Goal: Information Seeking & Learning: Learn about a topic

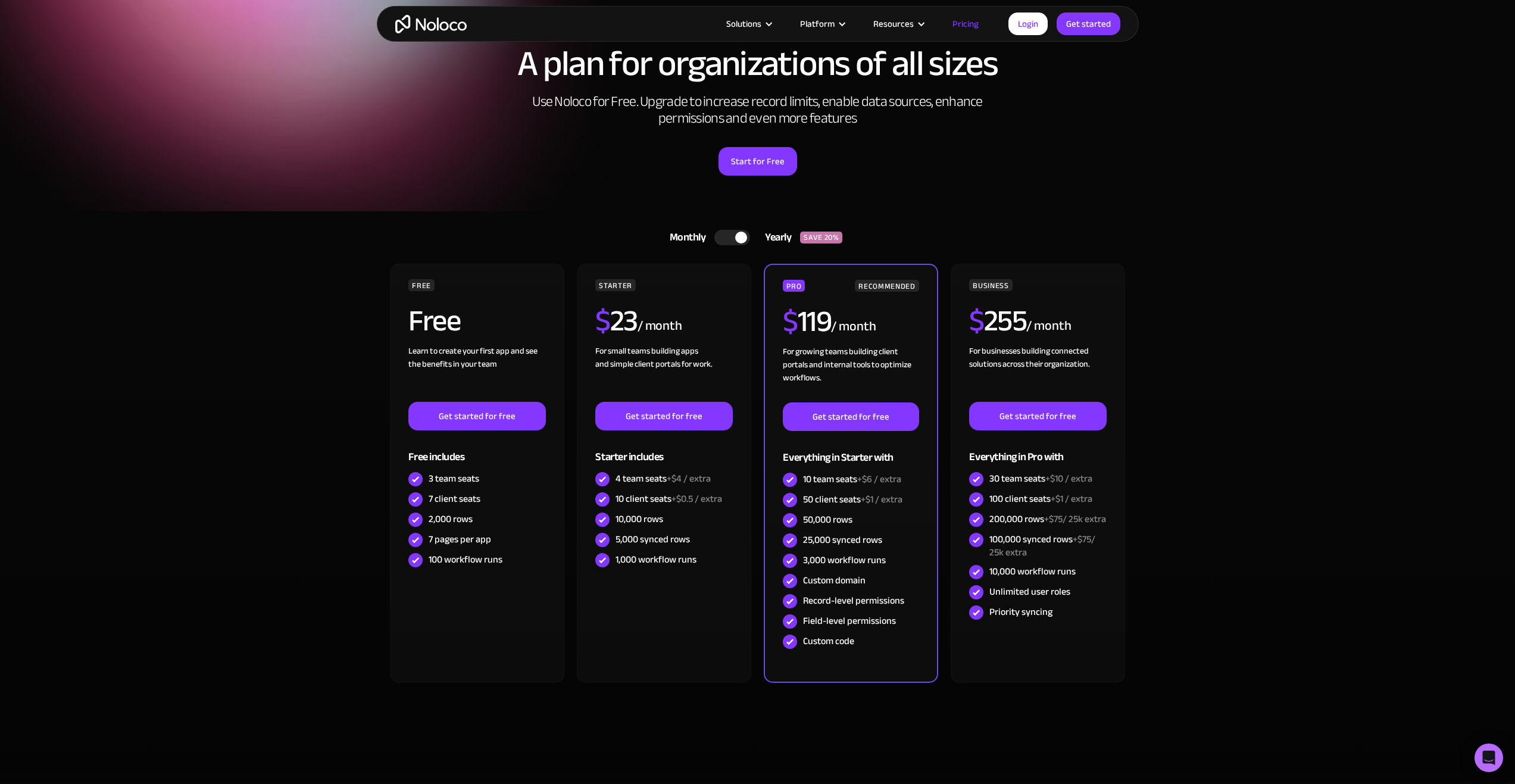
scroll to position [59, 0]
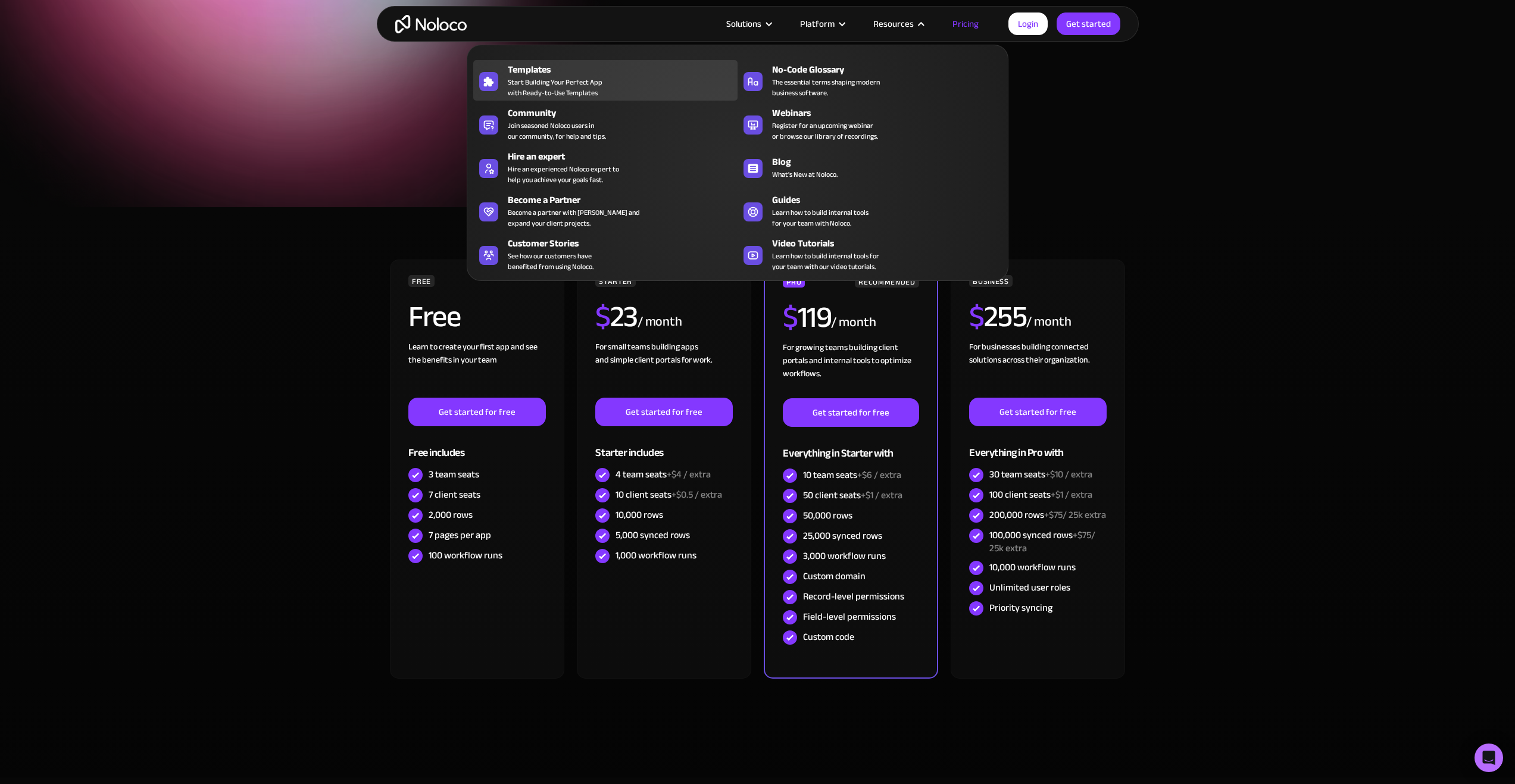
click at [568, 77] on span "Start Building Your Perfect App with Ready-to-Use Templates" at bounding box center [555, 87] width 95 height 21
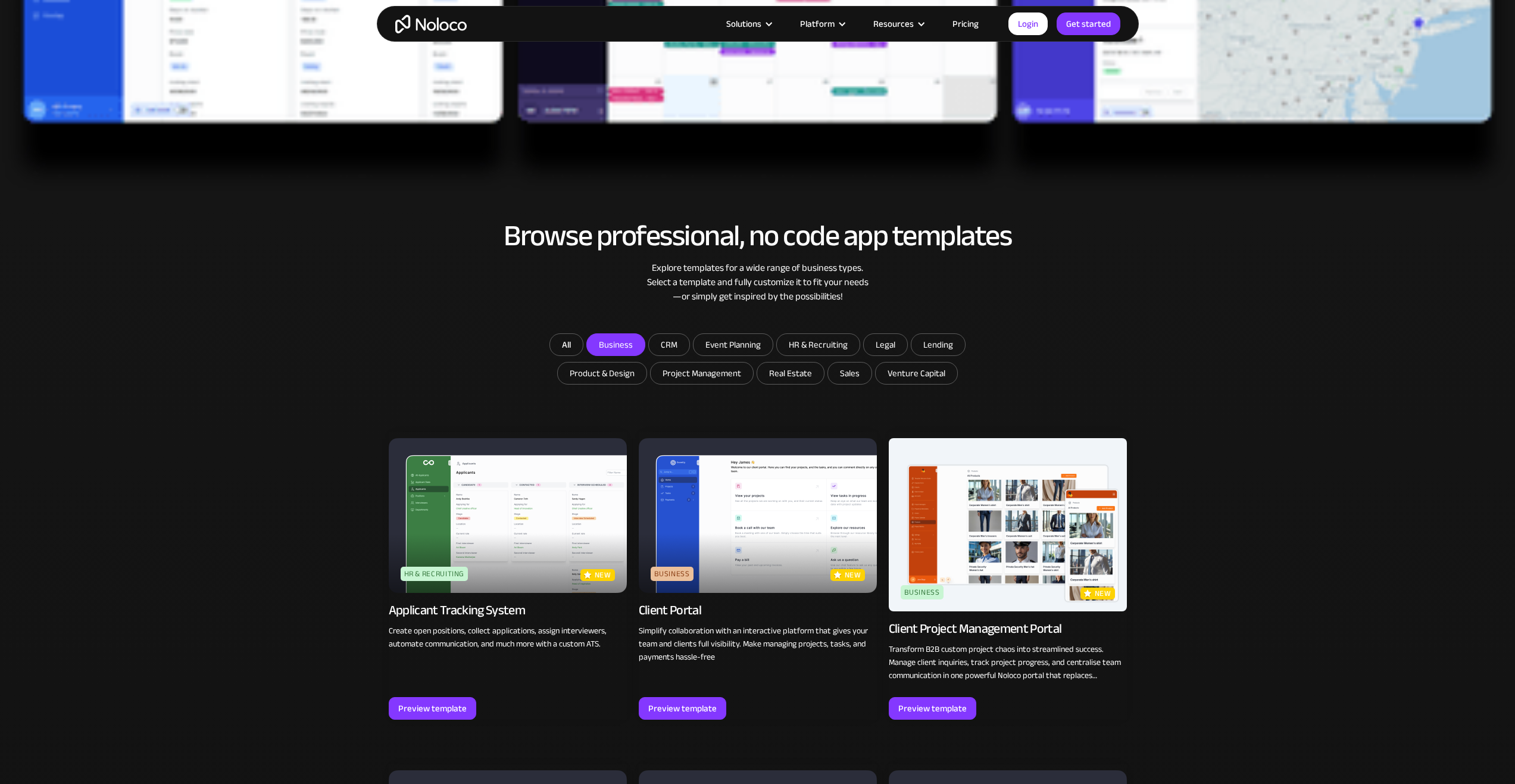
click at [627, 341] on input "Business" at bounding box center [615, 345] width 58 height 21
checkbox input "true"
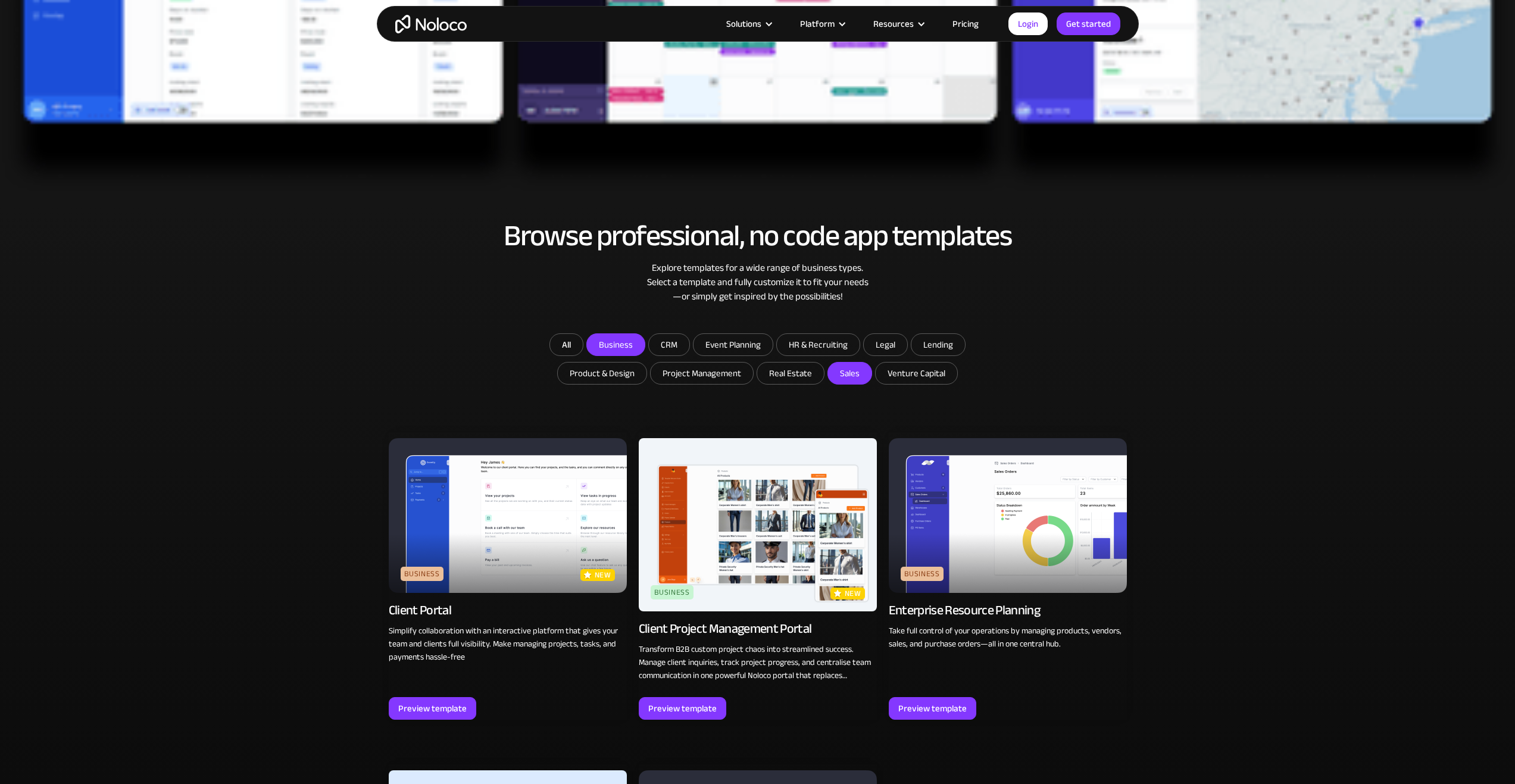
click at [851, 381] on input "Sales" at bounding box center [850, 373] width 43 height 21
checkbox input "true"
